Goal: Information Seeking & Learning: Compare options

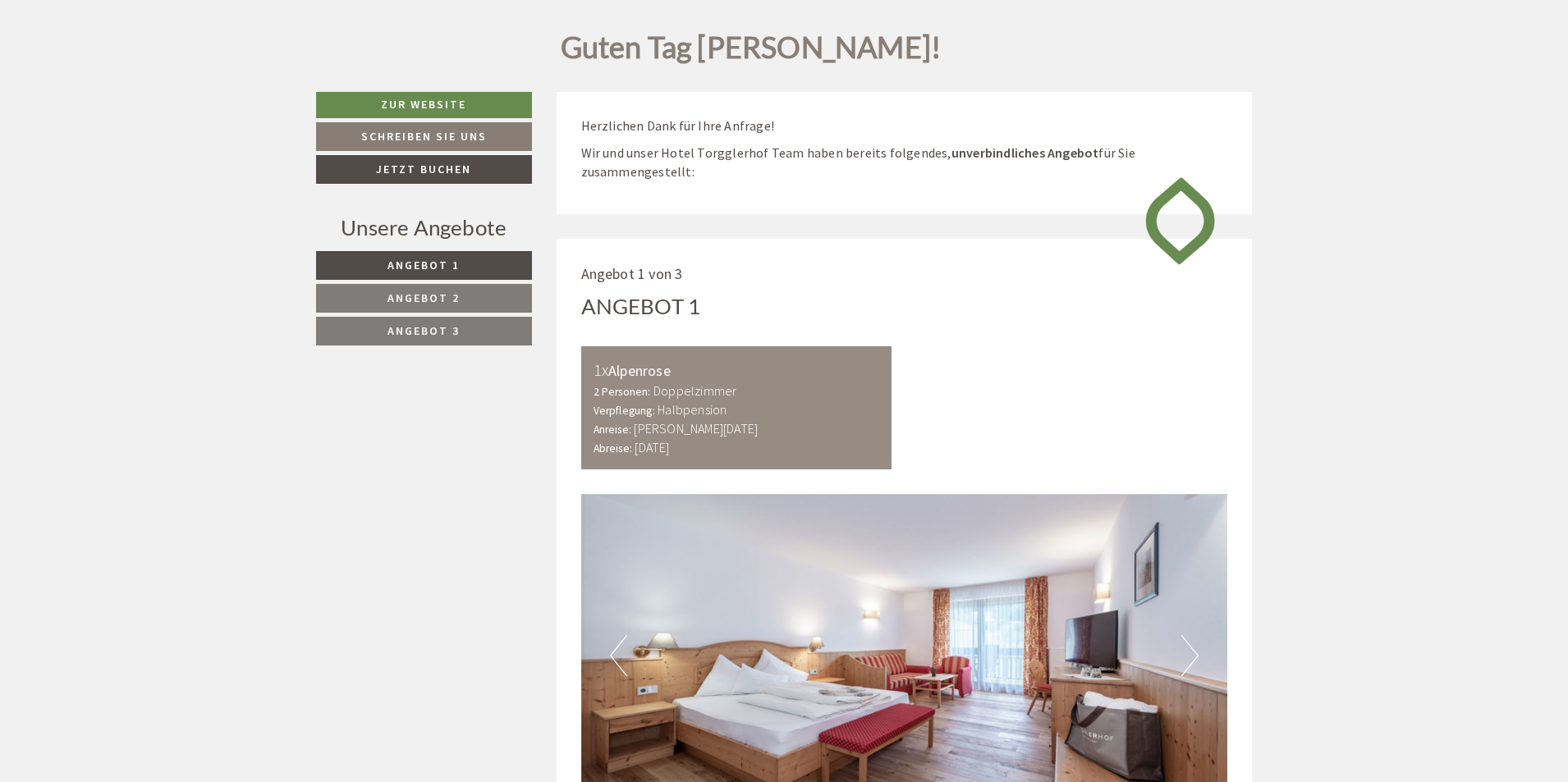
scroll to position [821, 0]
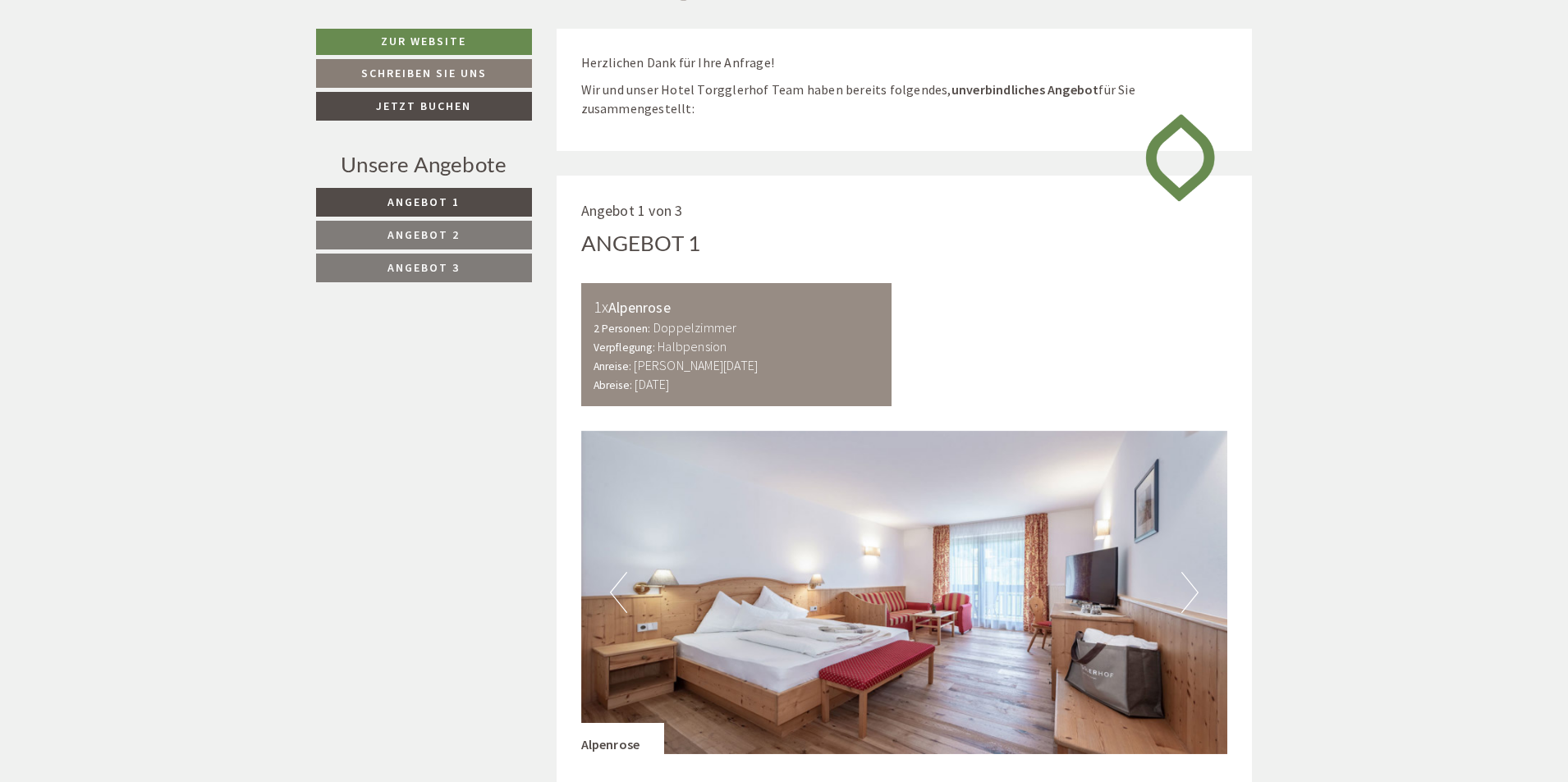
click at [480, 271] on link "Angebot 3" at bounding box center [424, 268] width 216 height 29
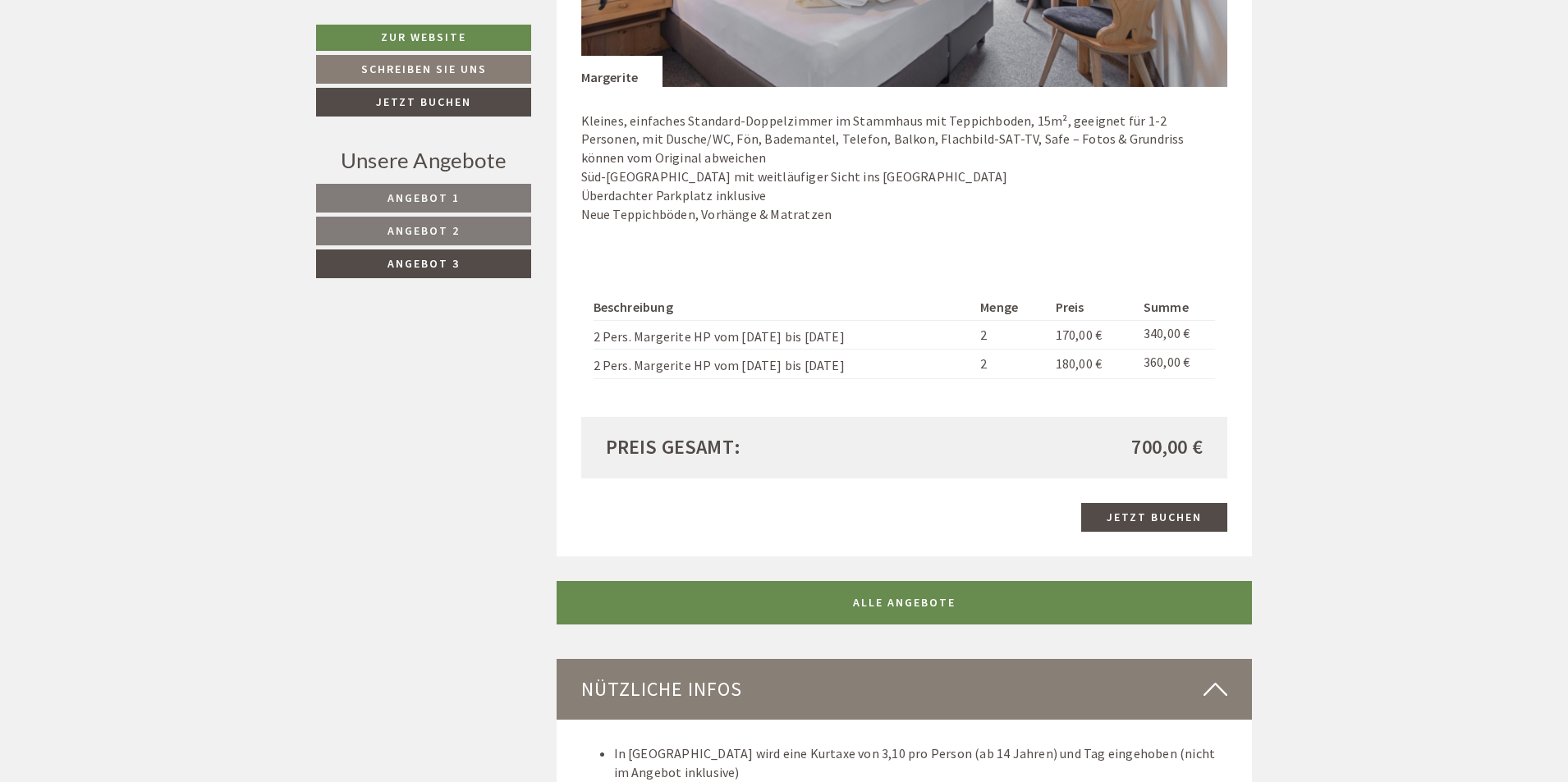
scroll to position [1489, 0]
click at [469, 217] on link "Angebot 2" at bounding box center [423, 230] width 215 height 29
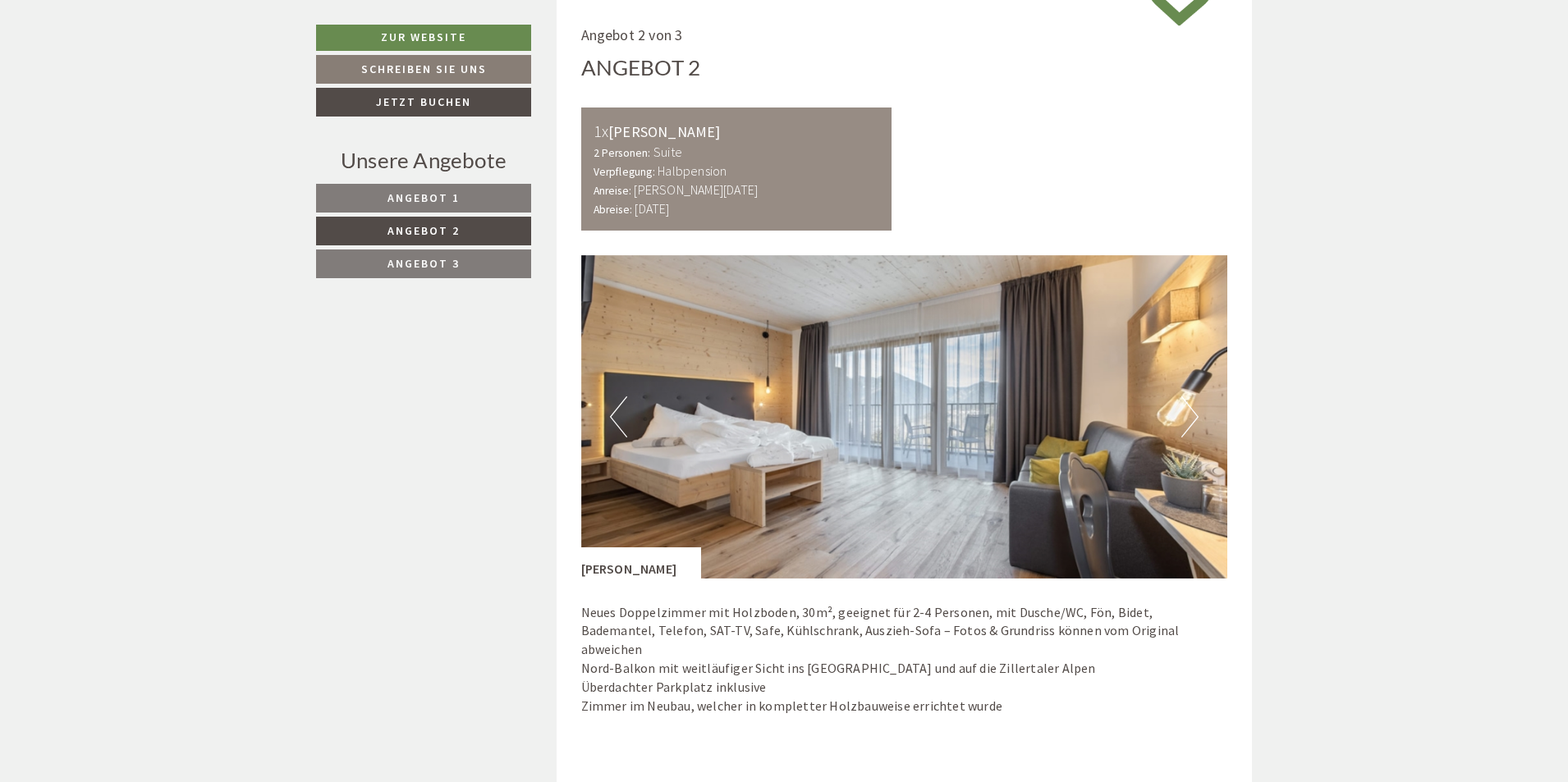
click at [466, 191] on link "Angebot 1" at bounding box center [423, 198] width 215 height 29
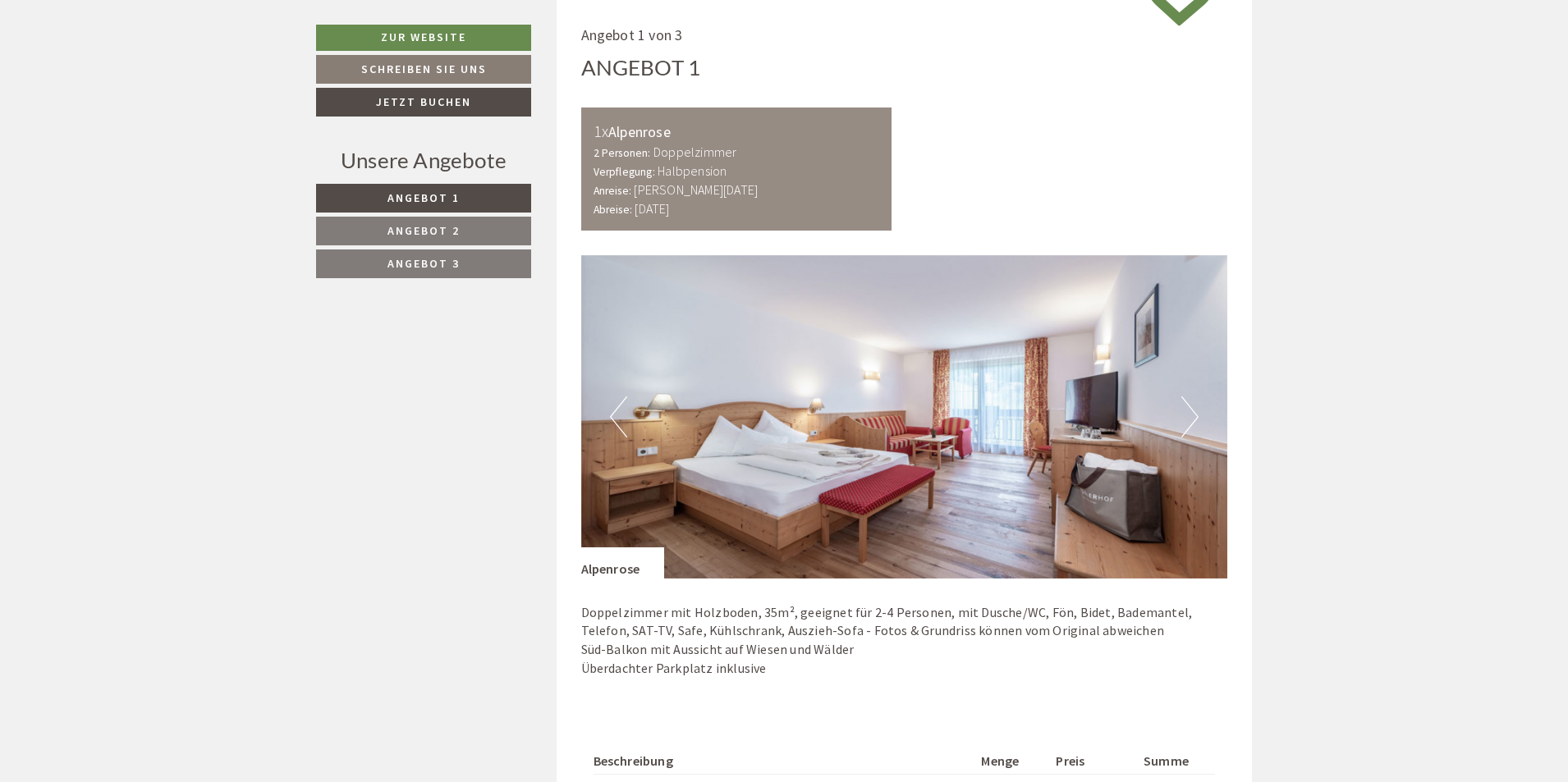
click at [453, 235] on span "Angebot 2" at bounding box center [423, 230] width 72 height 15
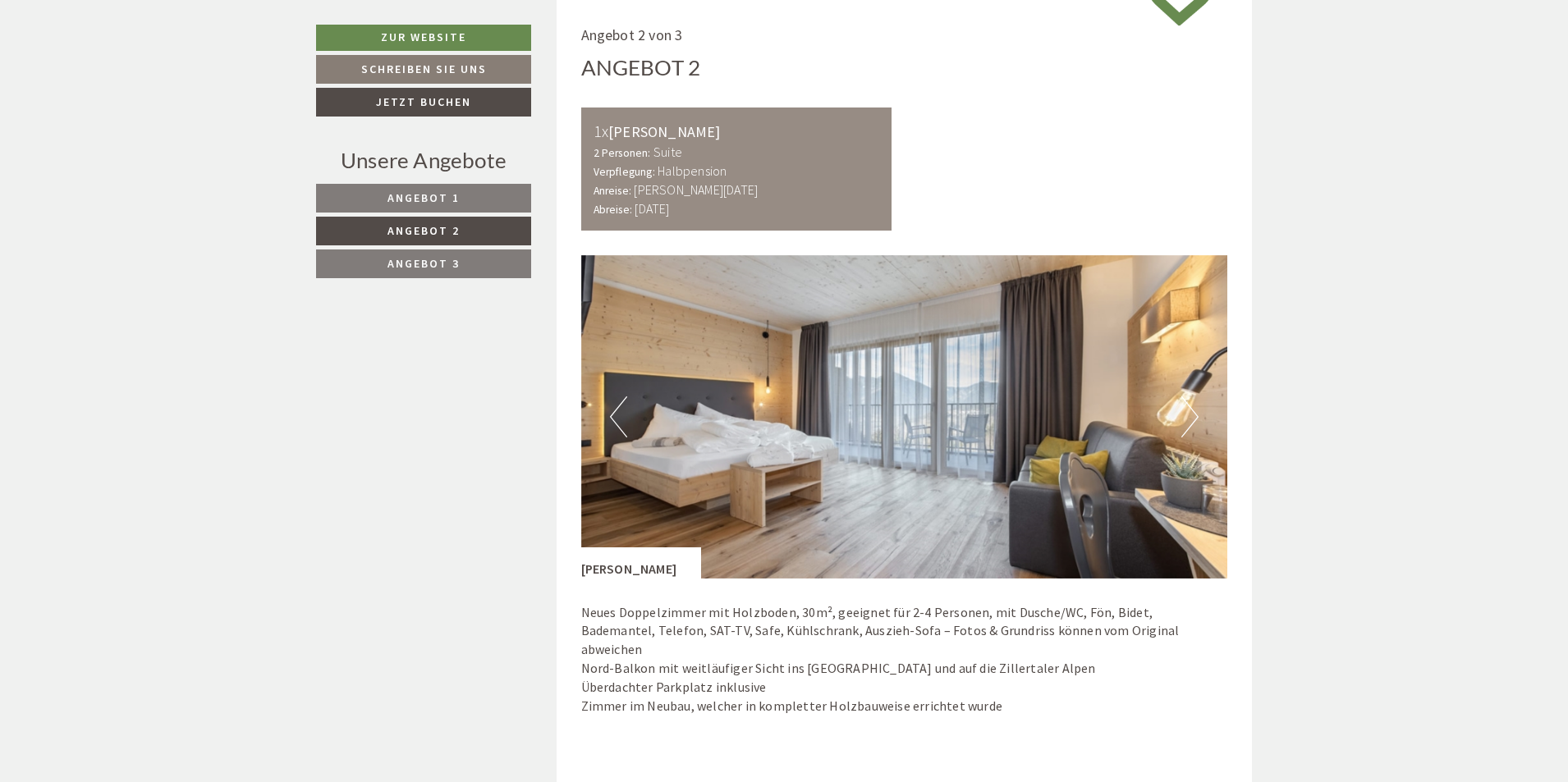
click at [453, 254] on link "Angebot 3" at bounding box center [423, 264] width 215 height 29
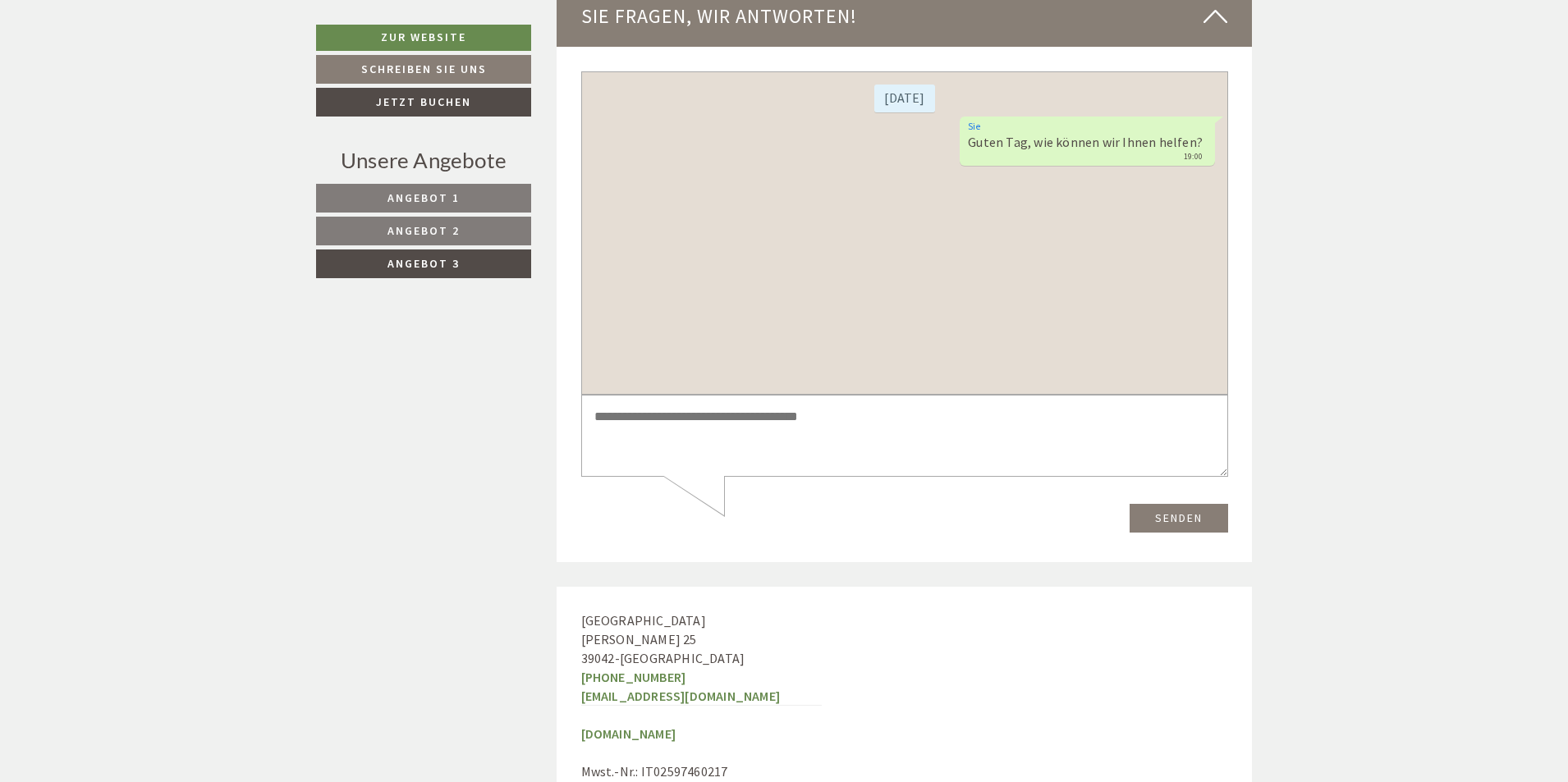
scroll to position [3624, 0]
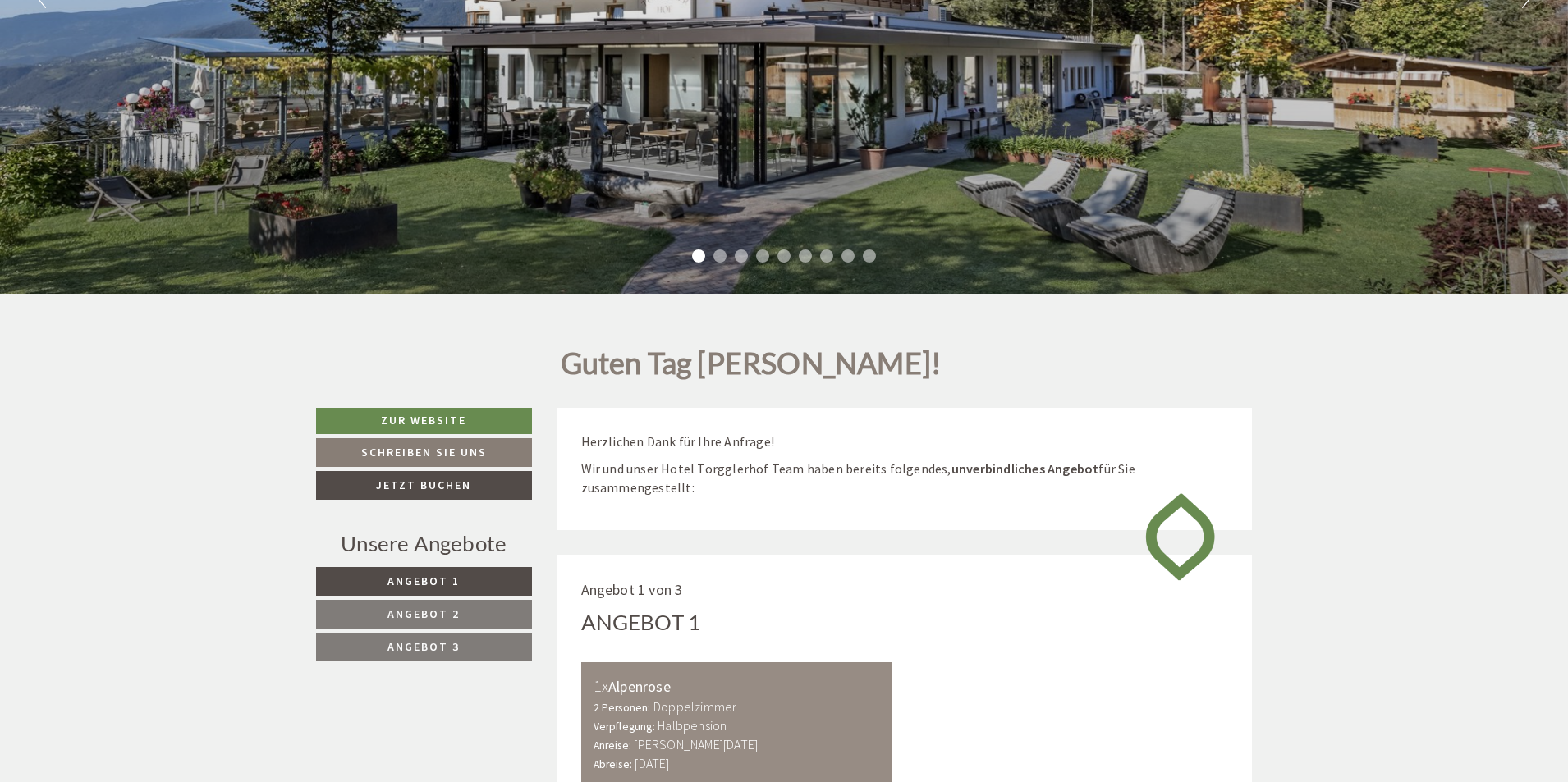
scroll to position [493, 0]
